Goal: Transaction & Acquisition: Purchase product/service

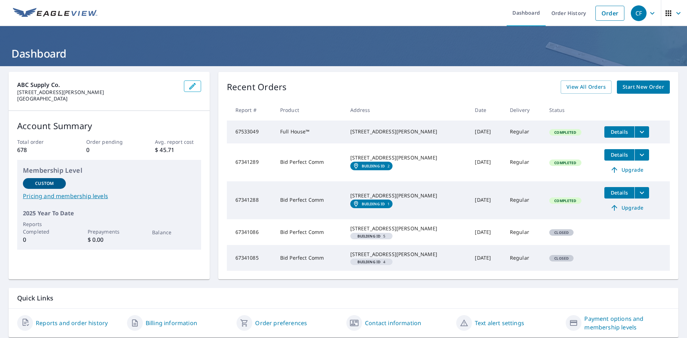
click at [622, 91] on span "Start New Order" at bounding box center [642, 87] width 41 height 9
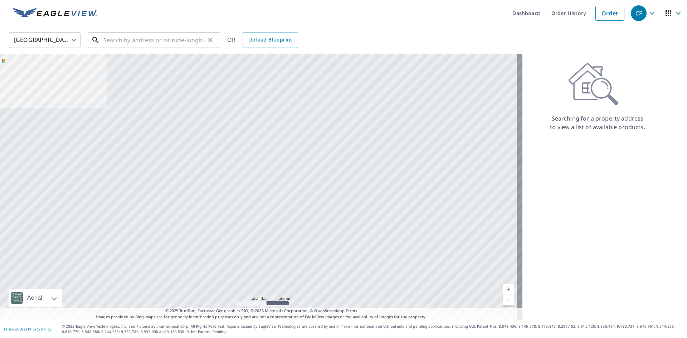
click at [120, 42] on input "text" at bounding box center [154, 40] width 102 height 20
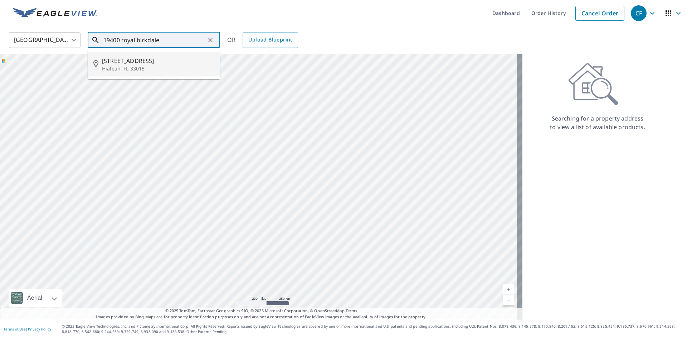
click at [135, 62] on span "[STREET_ADDRESS]" at bounding box center [158, 61] width 112 height 9
type input "[STREET_ADDRESS][PERSON_NAME]"
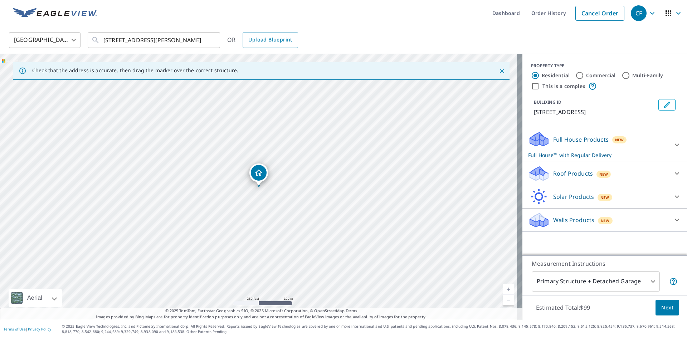
click at [660, 181] on div "Roof Products New" at bounding box center [598, 173] width 140 height 17
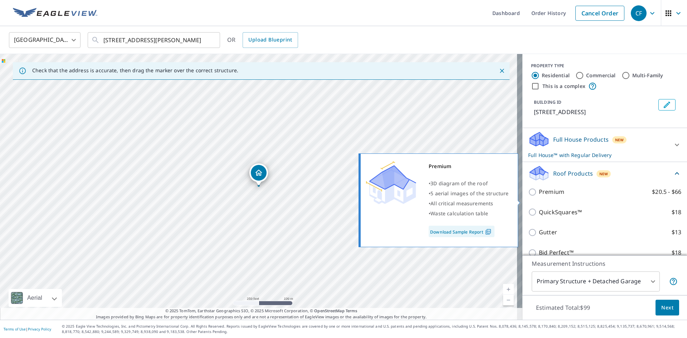
click at [543, 196] on p "Premium" at bounding box center [551, 191] width 25 height 9
click at [539, 196] on input "Premium $20.5 - $66" at bounding box center [533, 192] width 11 height 9
checkbox input "true"
checkbox input "false"
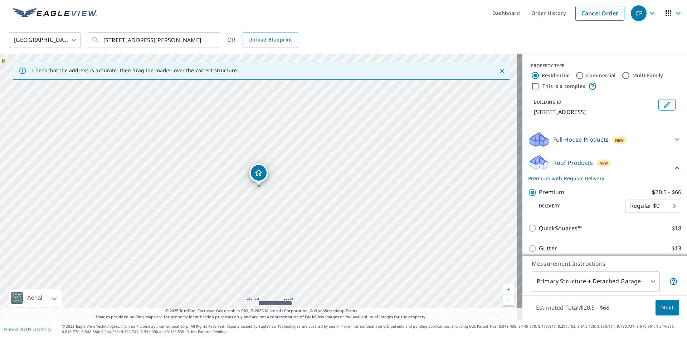
click at [661, 306] on span "Next" at bounding box center [667, 307] width 12 height 9
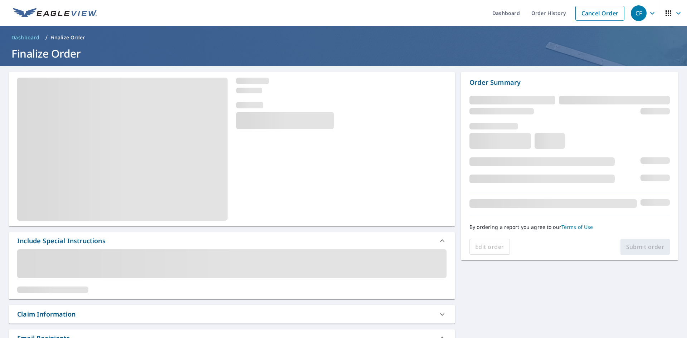
scroll to position [72, 0]
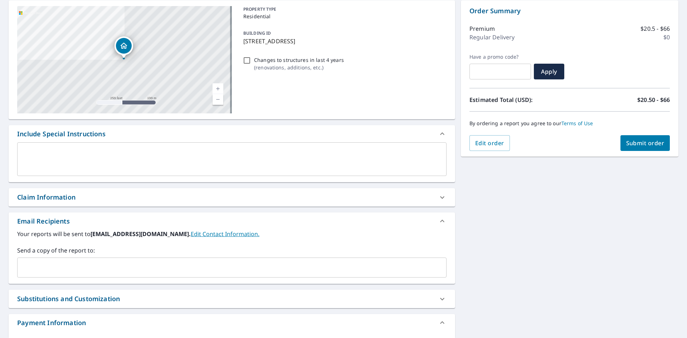
click at [64, 266] on input "text" at bounding box center [226, 268] width 412 height 14
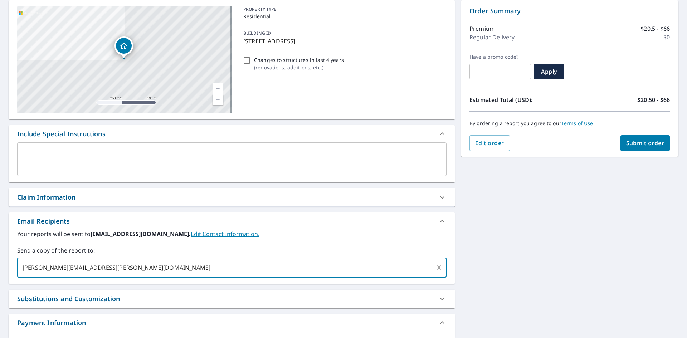
type input "[PERSON_NAME][EMAIL_ADDRESS][PERSON_NAME][DOMAIN_NAME]"
checkbox input "true"
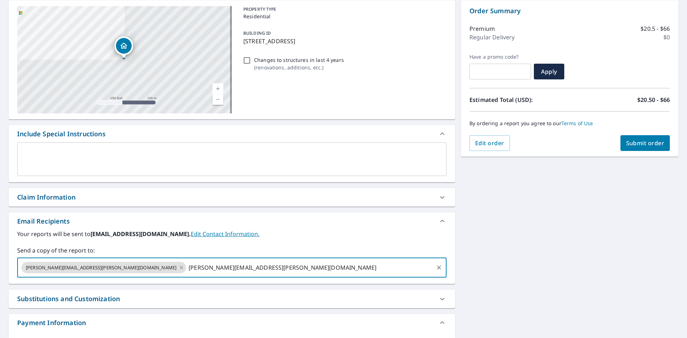
click at [226, 267] on input "[PERSON_NAME][EMAIL_ADDRESS][PERSON_NAME][DOMAIN_NAME]" at bounding box center [309, 268] width 245 height 14
type input "[PERSON_NAME][EMAIL_ADDRESS][PERSON_NAME][DOMAIN_NAME]"
click at [630, 141] on span "Submit order" at bounding box center [645, 143] width 38 height 8
checkbox input "true"
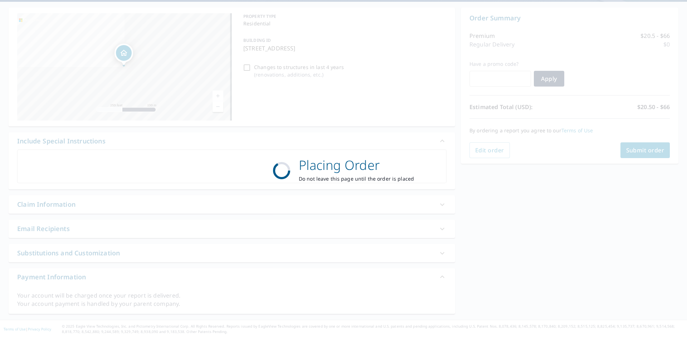
scroll to position [64, 0]
